Goal: Information Seeking & Learning: Learn about a topic

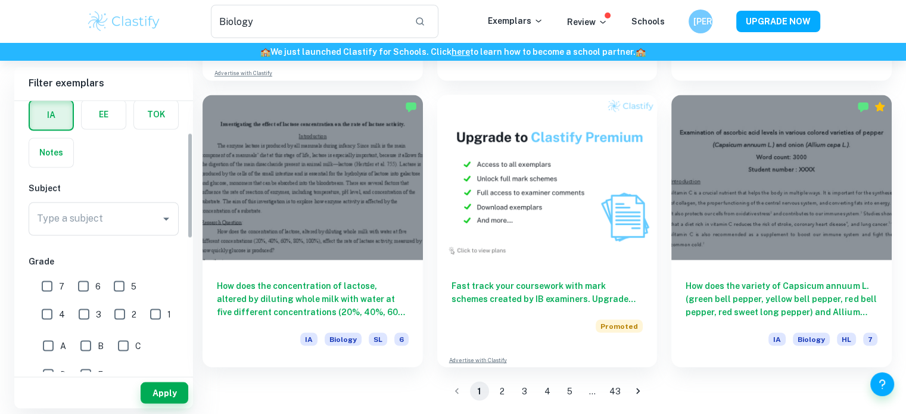
scroll to position [117, 0]
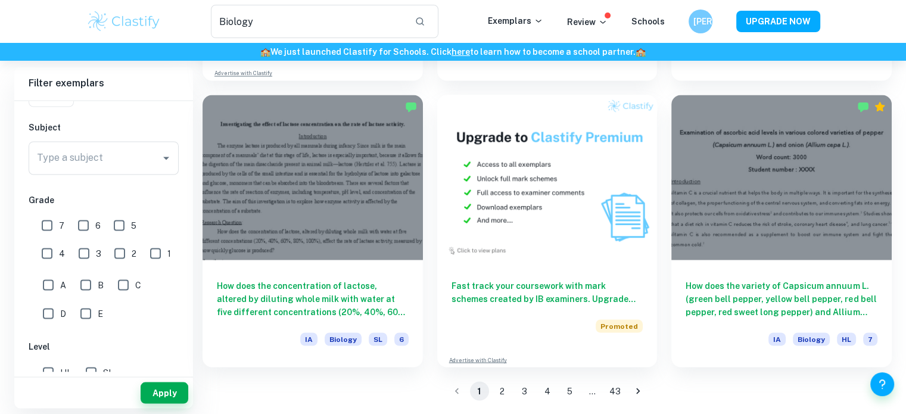
click at [144, 248] on input "1" at bounding box center [156, 253] width 24 height 24
checkbox input "true"
click at [156, 387] on button "Apply" at bounding box center [165, 392] width 48 height 21
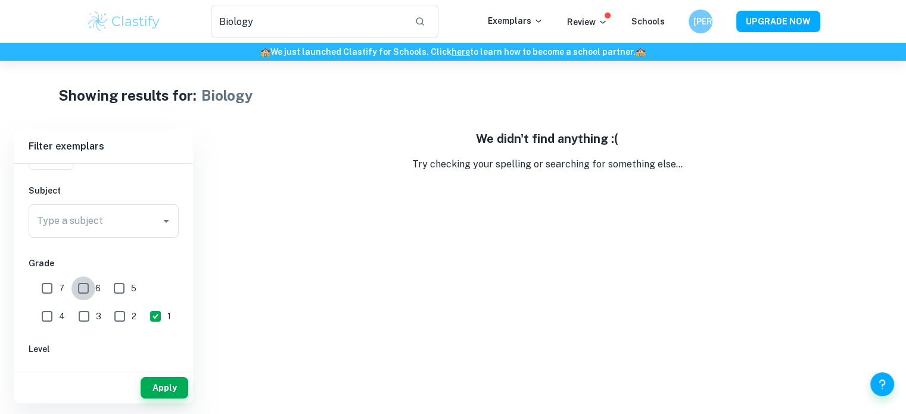
click at [89, 292] on input "6" at bounding box center [83, 288] width 24 height 24
checkbox input "true"
click at [169, 381] on button "Apply" at bounding box center [165, 387] width 48 height 21
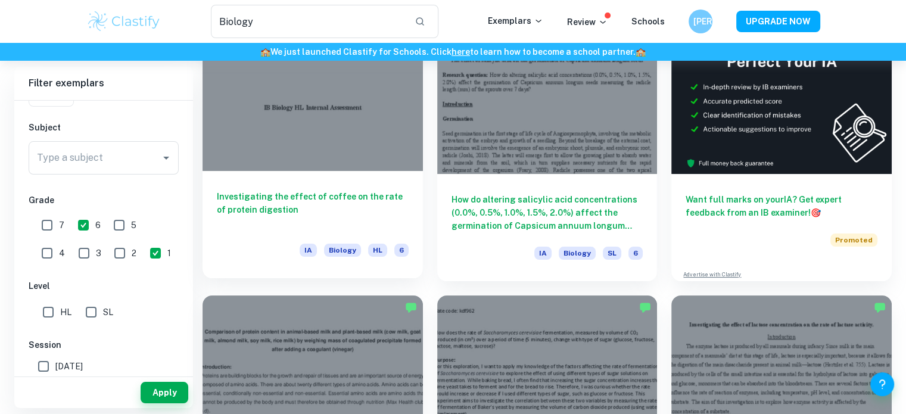
scroll to position [122, 0]
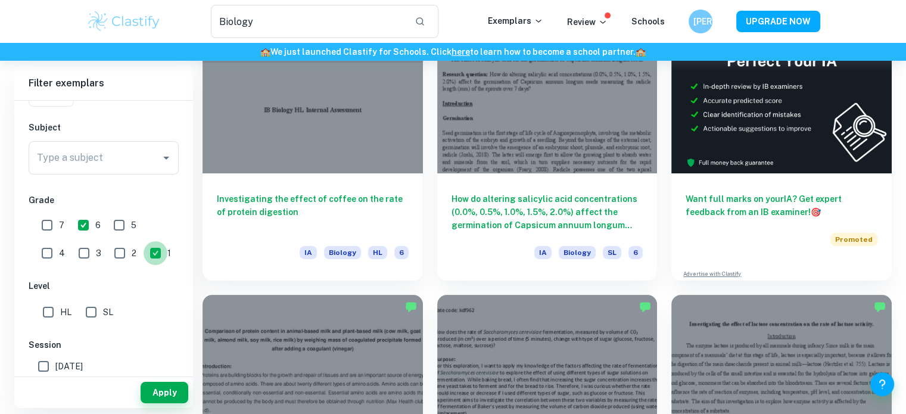
click at [144, 255] on input "1" at bounding box center [156, 253] width 24 height 24
checkbox input "false"
click at [83, 216] on input "6" at bounding box center [83, 225] width 24 height 24
checkbox input "false"
click at [159, 400] on button "Apply" at bounding box center [165, 392] width 48 height 21
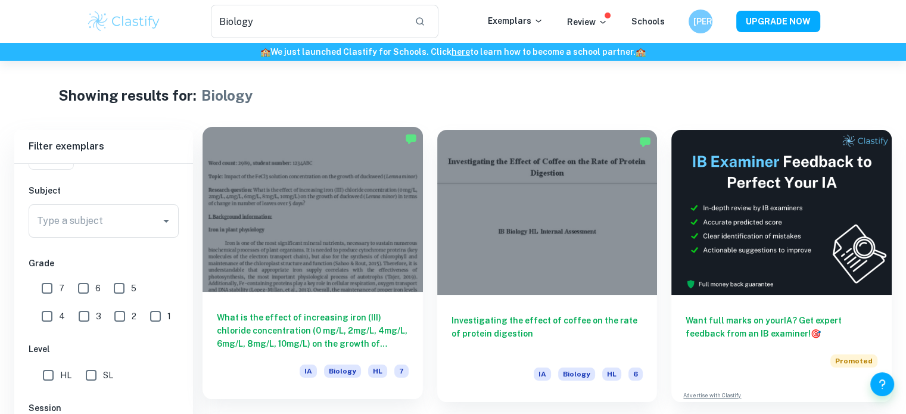
scroll to position [79, 0]
